Goal: Task Accomplishment & Management: Use online tool/utility

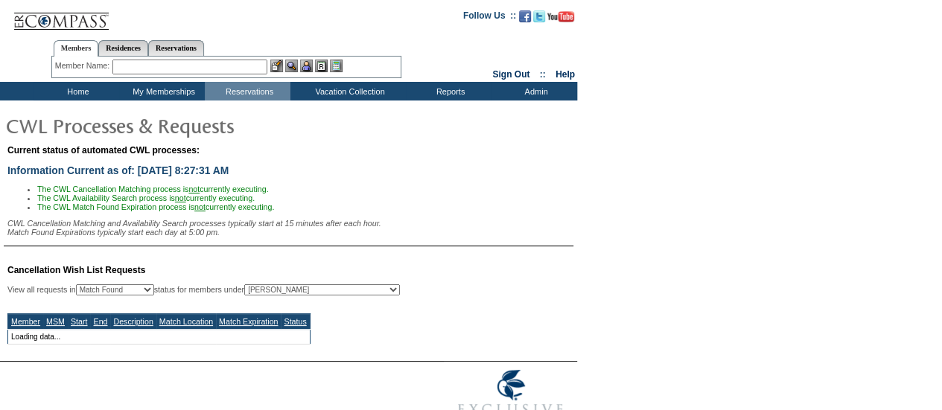
click at [340, 290] on select "All MSMs [PERSON_NAME] Accounting (MSM), Team Admin, IT Group Administrator, Me…" at bounding box center [322, 289] width 156 height 11
select select "50"
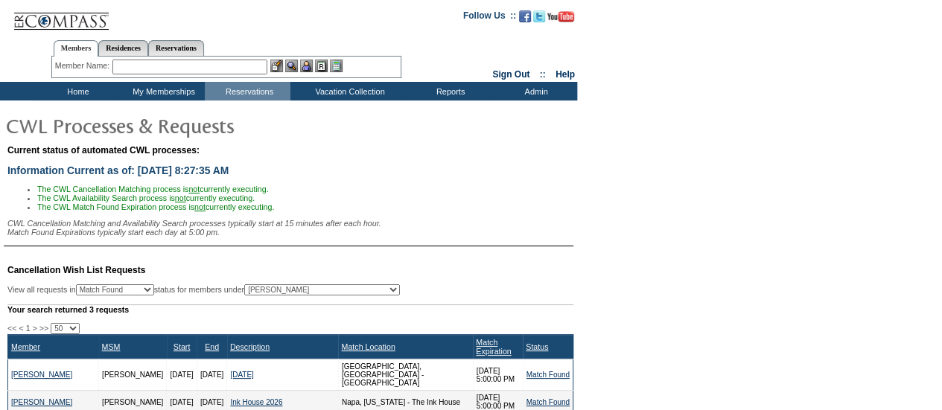
select select "-1"
click at [281, 289] on select "All MSMs [PERSON_NAME] Accounting (MSM), Team Admin, IT Group Administrator, Me…" at bounding box center [322, 289] width 156 height 11
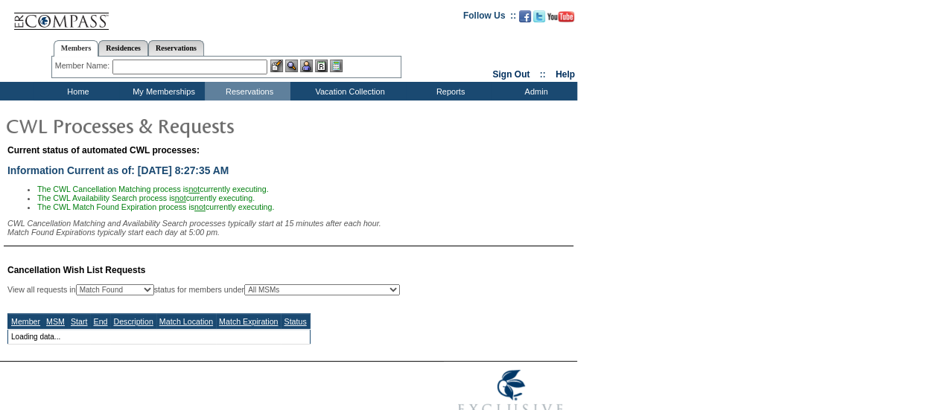
select select "50"
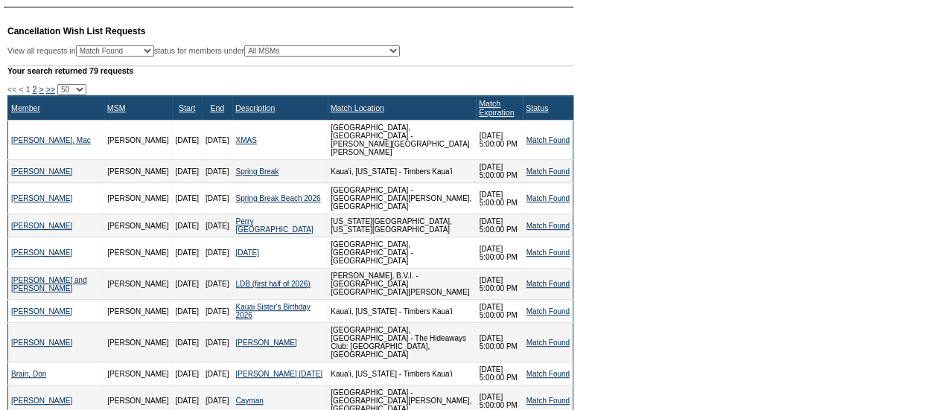
scroll to position [240, 0]
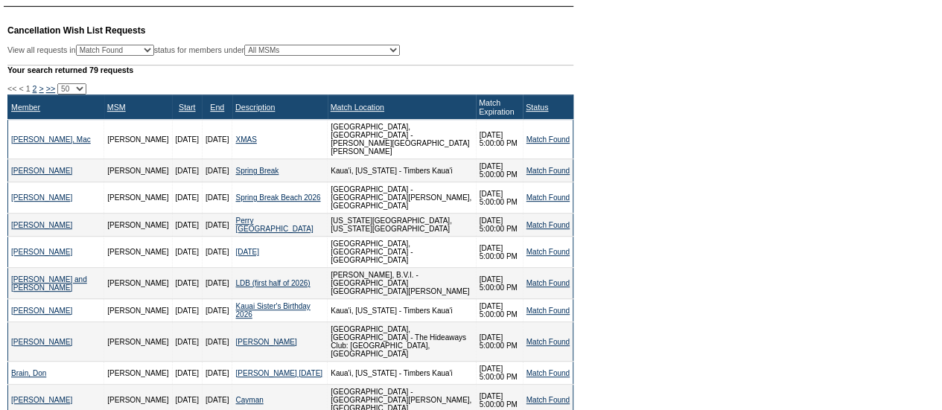
click at [479, 106] on link "Match Expiration" at bounding box center [496, 107] width 35 height 18
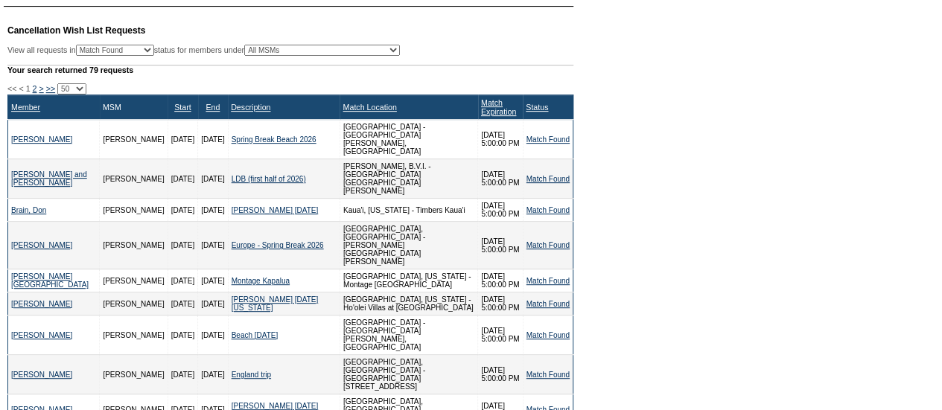
click at [103, 112] on link "MSM" at bounding box center [112, 107] width 19 height 9
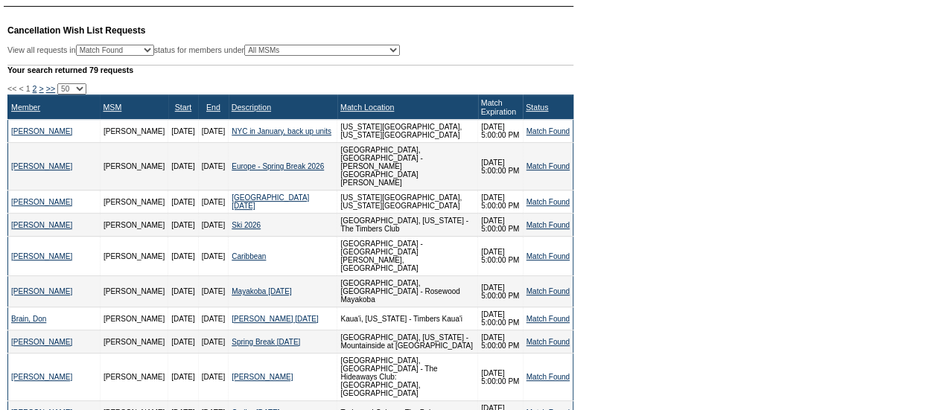
click at [481, 112] on link "Match Expiration" at bounding box center [498, 107] width 35 height 18
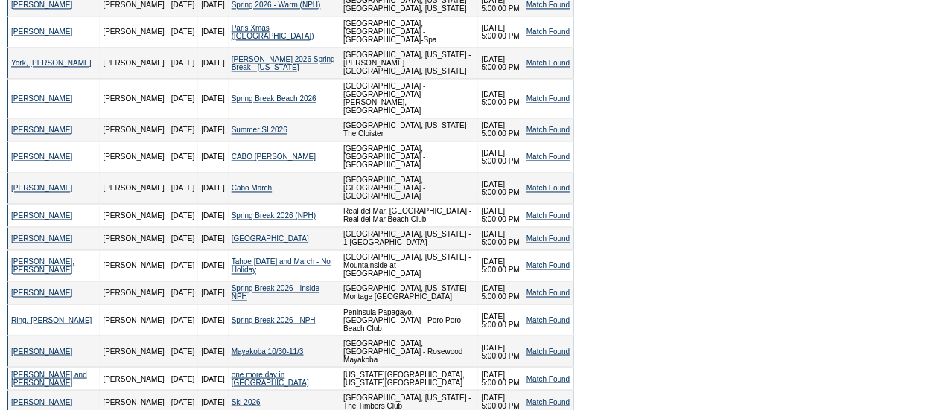
scroll to position [1136, 0]
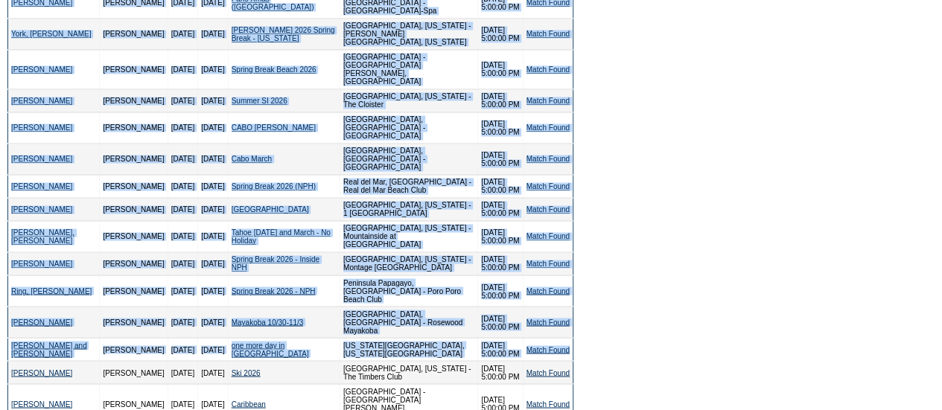
drag, startPoint x: 6, startPoint y: 108, endPoint x: 571, endPoint y: 173, distance: 568.8
copy div "<< < 1 2 > >> 10 25 50 100 500 Member MSM Start End Description Match Location …"
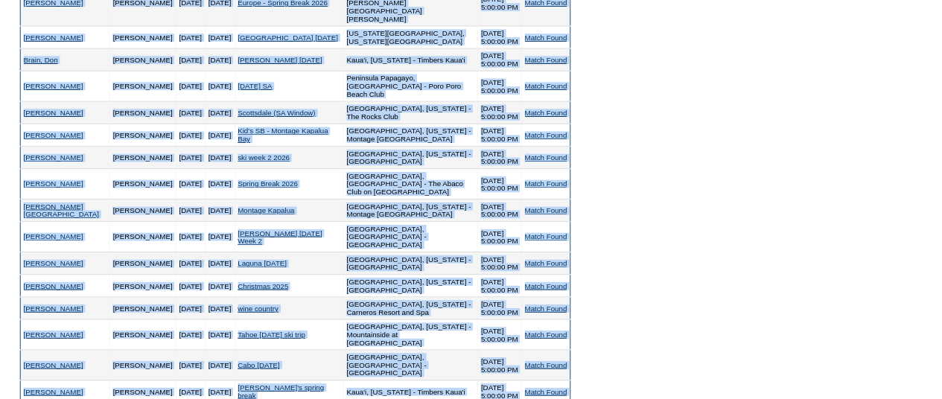
scroll to position [0, 0]
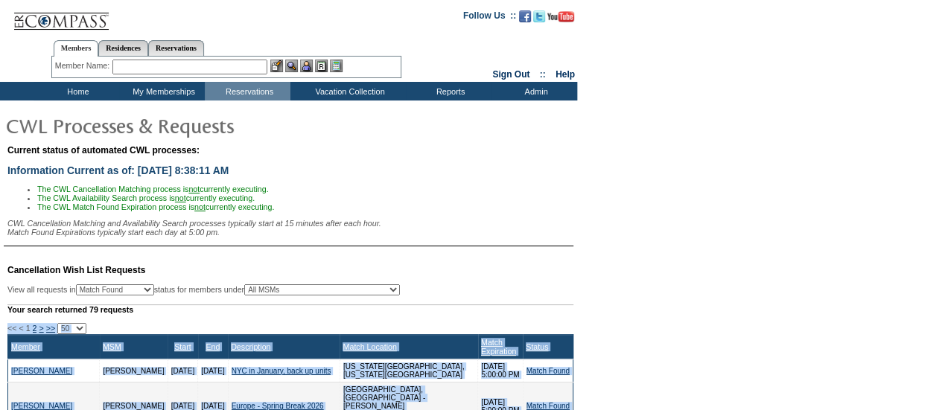
click at [219, 63] on input "text" at bounding box center [189, 67] width 155 height 15
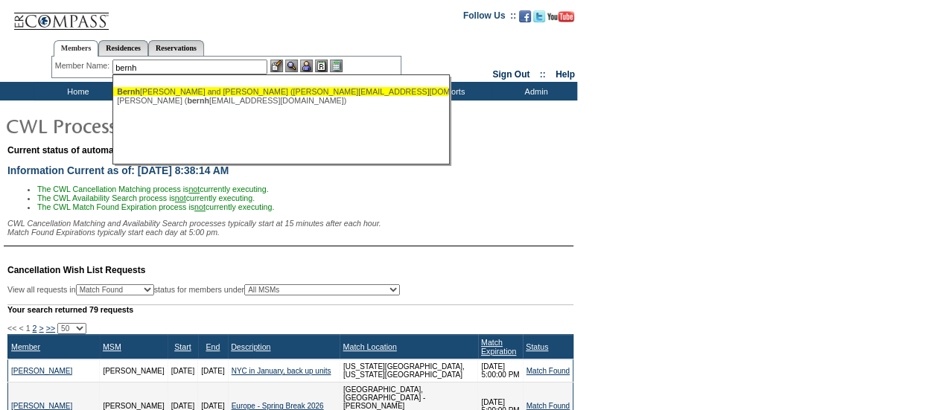
click at [211, 94] on div "Bernh [PERSON_NAME] and [PERSON_NAME] ([PERSON_NAME][EMAIL_ADDRESS][DOMAIN_NAME…" at bounding box center [281, 91] width 328 height 9
type input "[PERSON_NAME] and [PERSON_NAME] ([PERSON_NAME][EMAIL_ADDRESS][DOMAIN_NAME])"
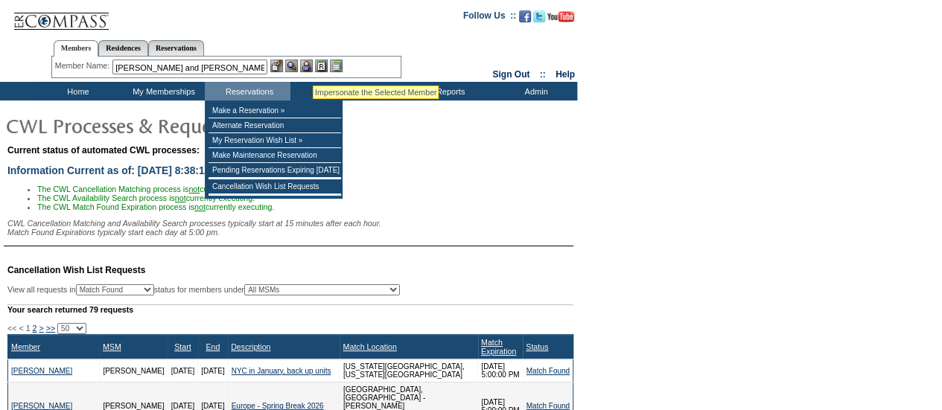
click at [313, 67] on img at bounding box center [306, 66] width 13 height 13
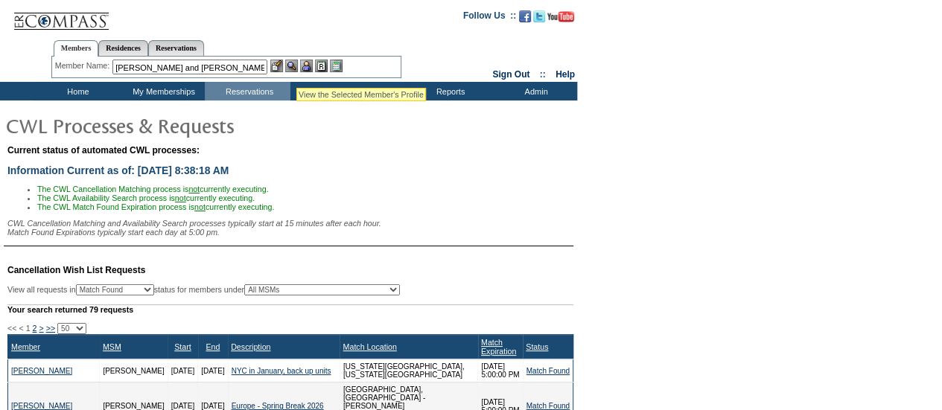
click at [293, 70] on img at bounding box center [291, 66] width 13 height 13
